Goal: Task Accomplishment & Management: Manage account settings

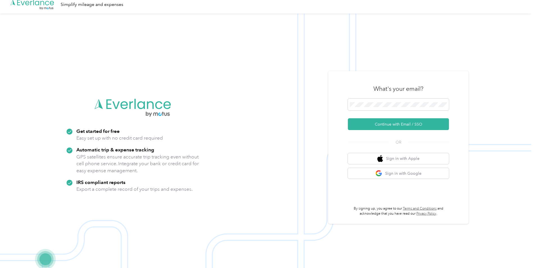
scroll to position [18, 0]
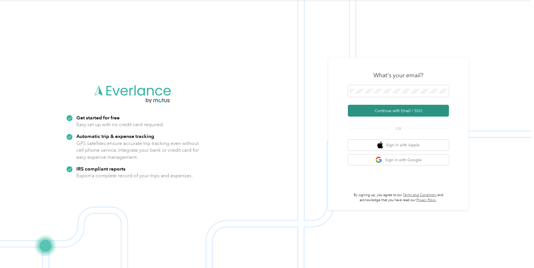
click at [367, 109] on button "Continue with Email / SSO" at bounding box center [398, 111] width 101 height 12
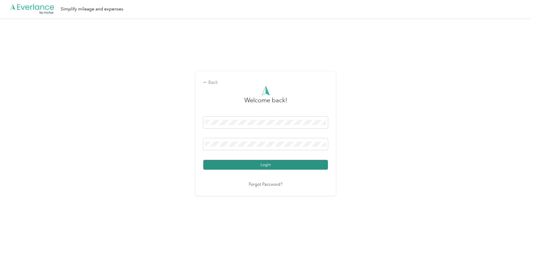
click at [283, 163] on button "Login" at bounding box center [265, 165] width 125 height 10
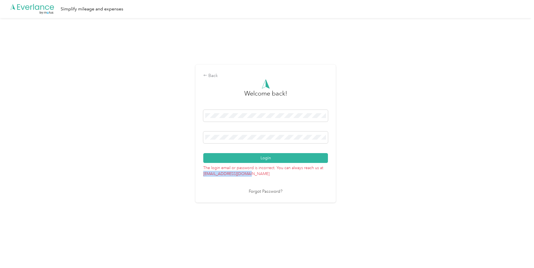
drag, startPoint x: 247, startPoint y: 173, endPoint x: 205, endPoint y: 172, distance: 41.3
click at [205, 172] on p "The login email or password is incorrect. You can always reach us at [EMAIL_ADD…" at bounding box center [265, 170] width 125 height 14
drag, startPoint x: 205, startPoint y: 172, endPoint x: 217, endPoint y: 173, distance: 11.5
copy p "[EMAIL_ADDRESS][DOMAIN_NAME]"
click at [168, 155] on div "Back Welcome back! Login The login email or password is incorrect. You can alwa…" at bounding box center [265, 136] width 531 height 236
